Goal: Transaction & Acquisition: Register for event/course

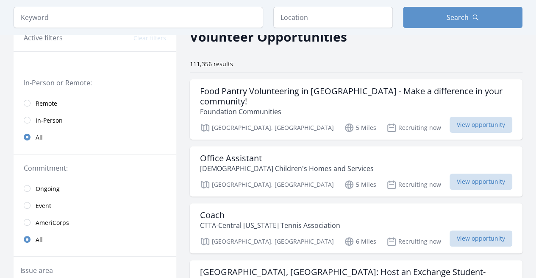
scroll to position [53, 0]
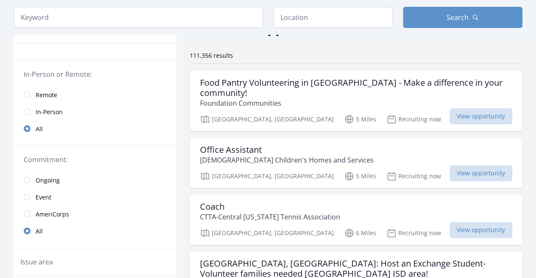
click at [37, 94] on span "Remote" at bounding box center [47, 95] width 22 height 8
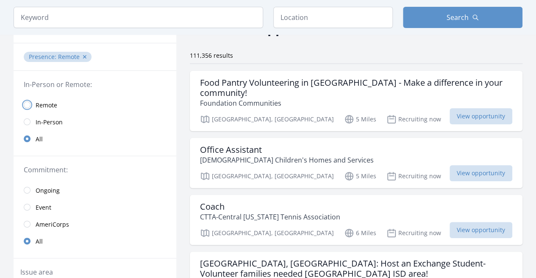
click at [30, 106] on input "radio" at bounding box center [27, 104] width 7 height 7
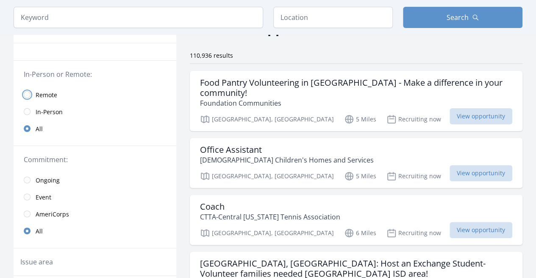
click at [27, 93] on input "radio" at bounding box center [27, 94] width 7 height 7
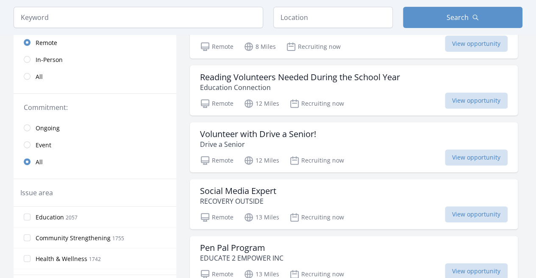
scroll to position [117, 0]
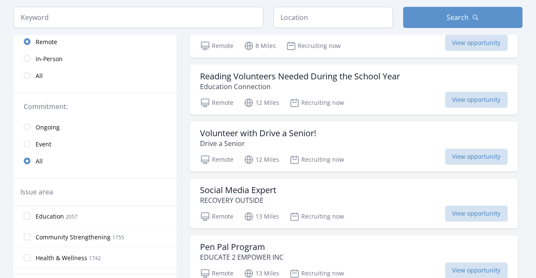
click at [326, 83] on p "Education Connection" at bounding box center [300, 86] width 200 height 10
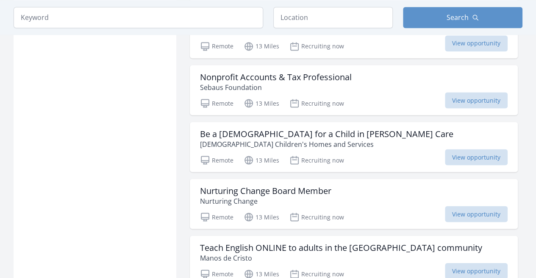
scroll to position [754, 0]
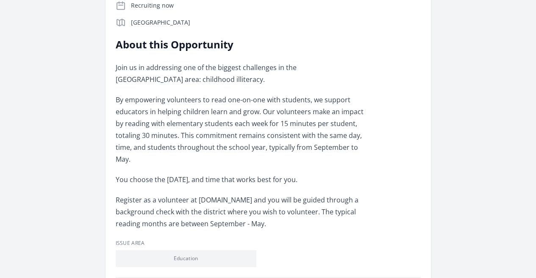
scroll to position [225, 0]
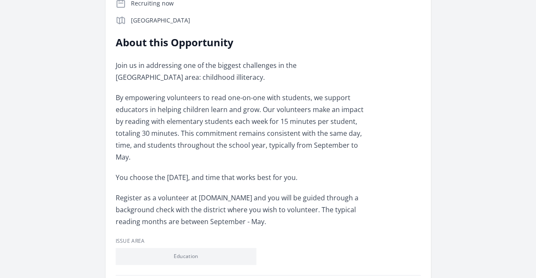
click at [236, 192] on p "Register as a volunteer at [DOMAIN_NAME] and you will be guided through a backg…" at bounding box center [240, 210] width 248 height 36
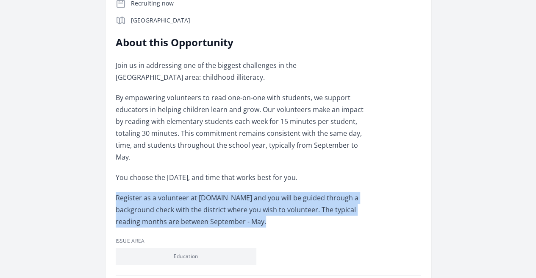
click at [236, 192] on p "Register as a volunteer at [DOMAIN_NAME] and you will be guided through a backg…" at bounding box center [240, 210] width 248 height 36
click at [236, 192] on p "Register as a volunteer at www.Education-Connection.org and you will be guided …" at bounding box center [240, 210] width 248 height 36
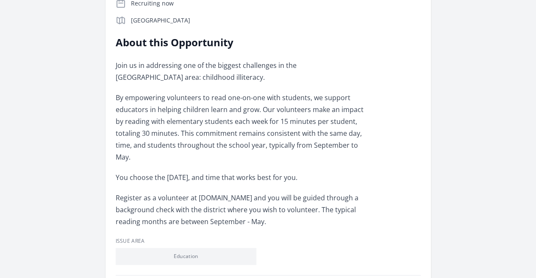
click at [236, 192] on p "Register as a volunteer at www.Education-Connection.org and you will be guided …" at bounding box center [240, 210] width 248 height 36
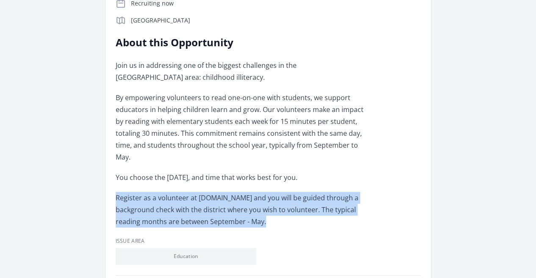
click at [236, 192] on p "Register as a volunteer at www.Education-Connection.org and you will be guided …" at bounding box center [240, 210] width 248 height 36
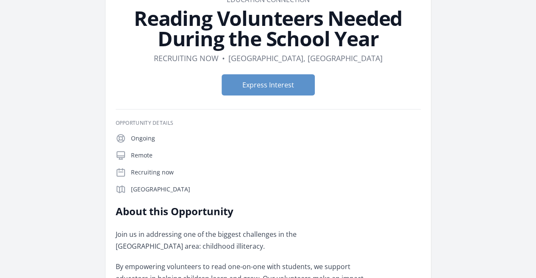
scroll to position [0, 0]
